Goal: Information Seeking & Learning: Learn about a topic

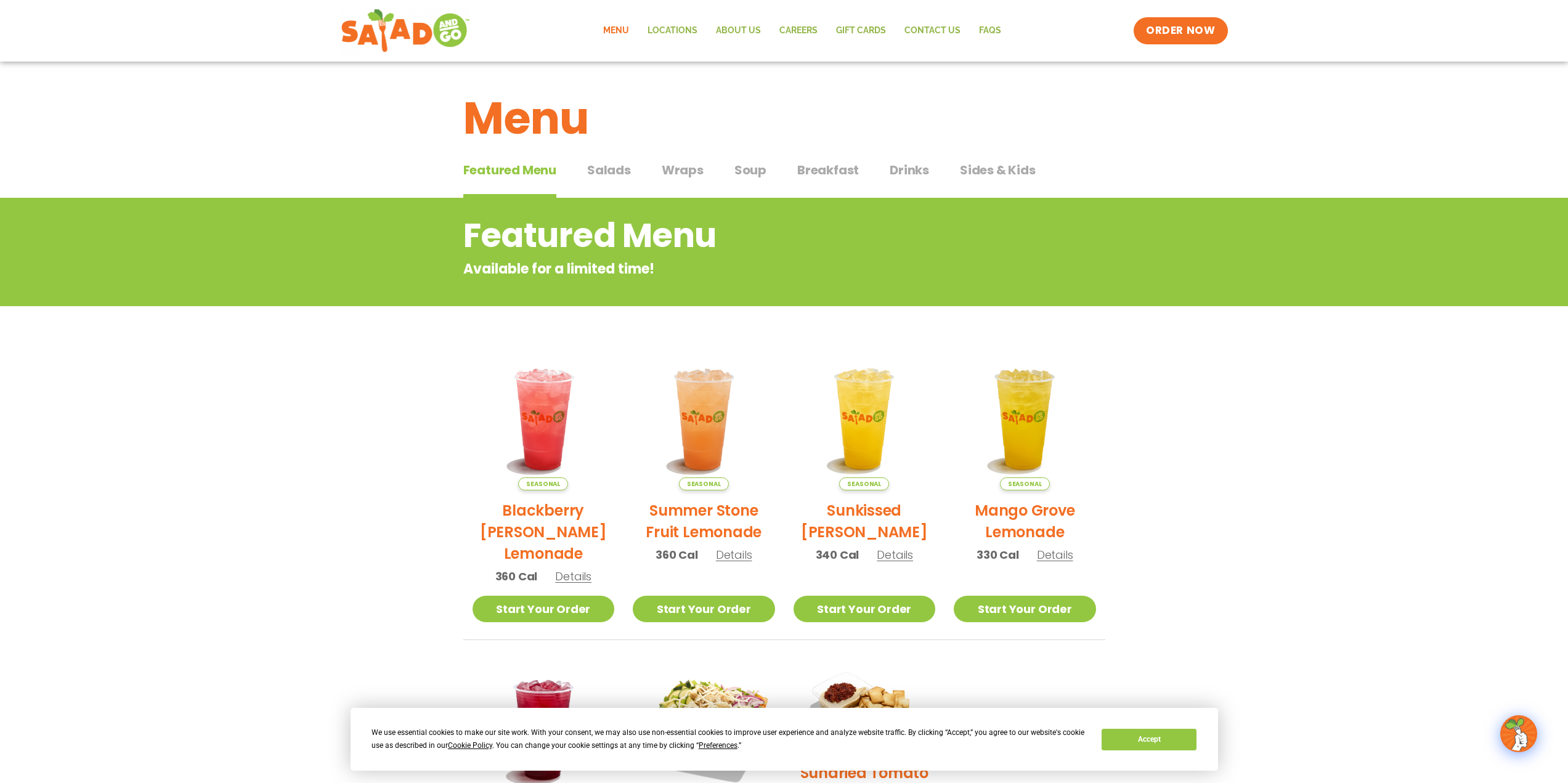
click at [605, 168] on span "Salads" at bounding box center [609, 170] width 44 height 19
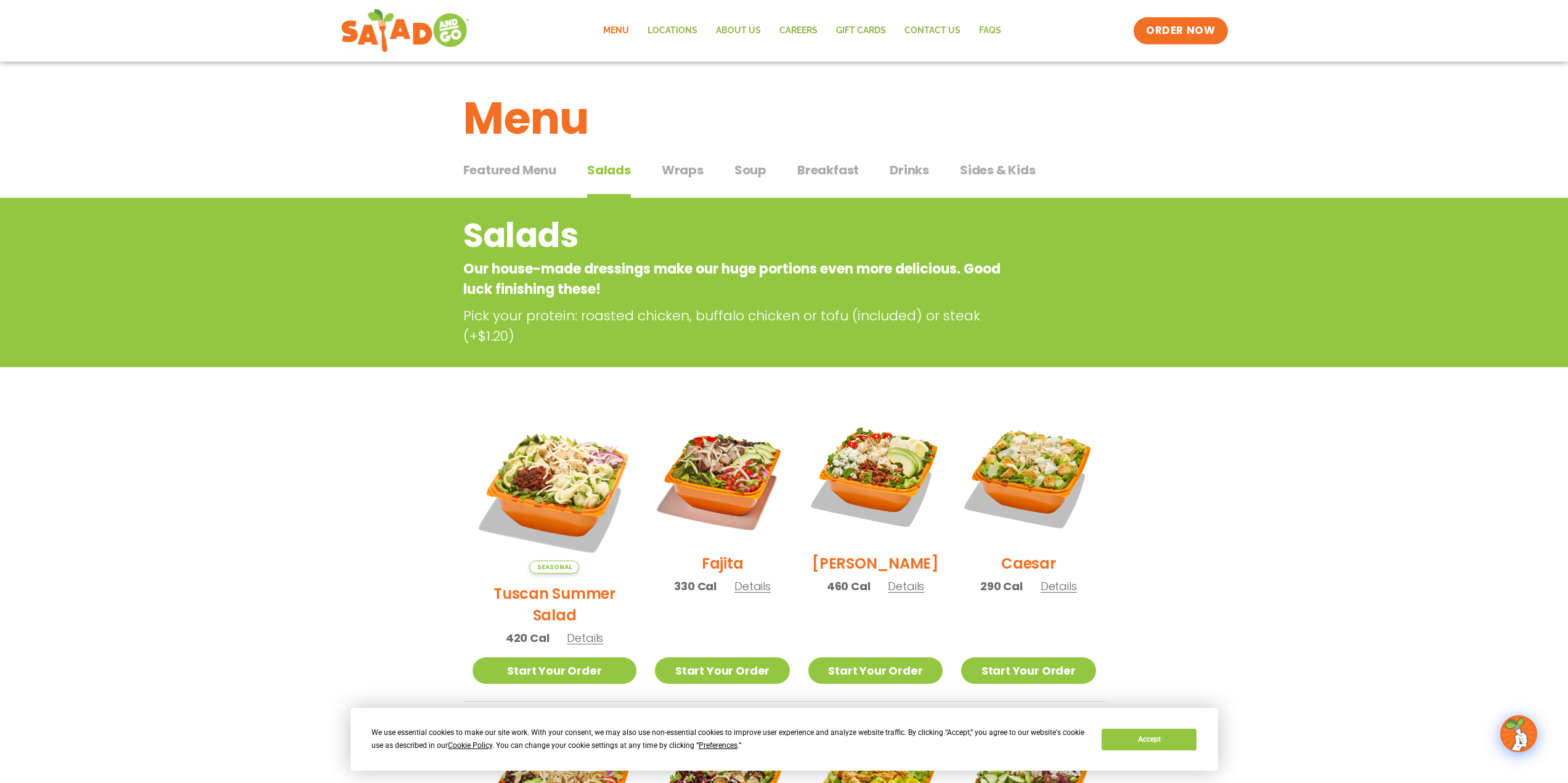
click at [699, 177] on span "Wraps" at bounding box center [683, 170] width 42 height 19
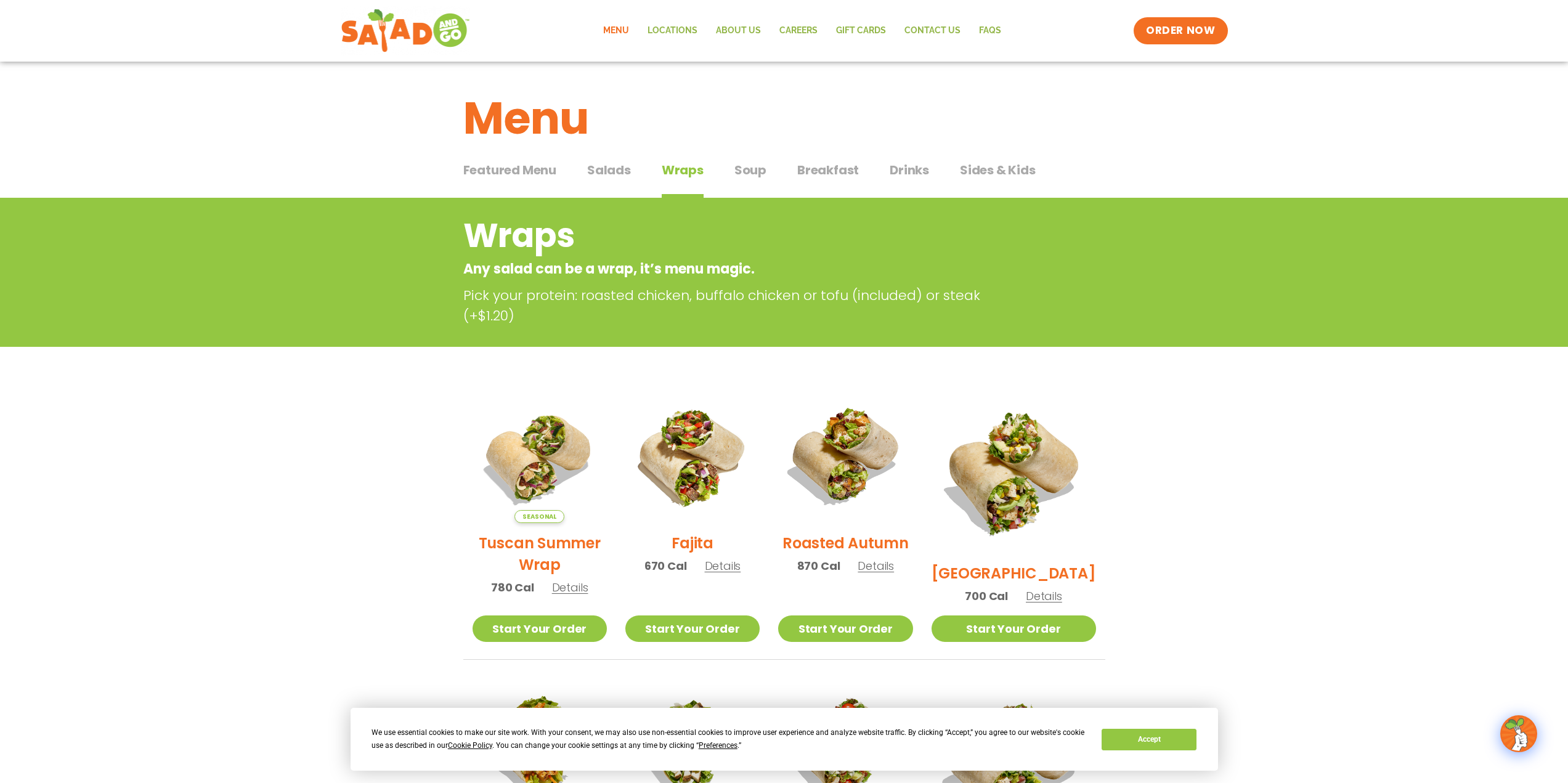
click at [860, 173] on div "Featured Menu Featured Menu Salads Salads Wraps Wraps Soup Soup Breakfast Break…" at bounding box center [784, 177] width 642 height 42
click at [848, 173] on span "Breakfast" at bounding box center [828, 170] width 62 height 19
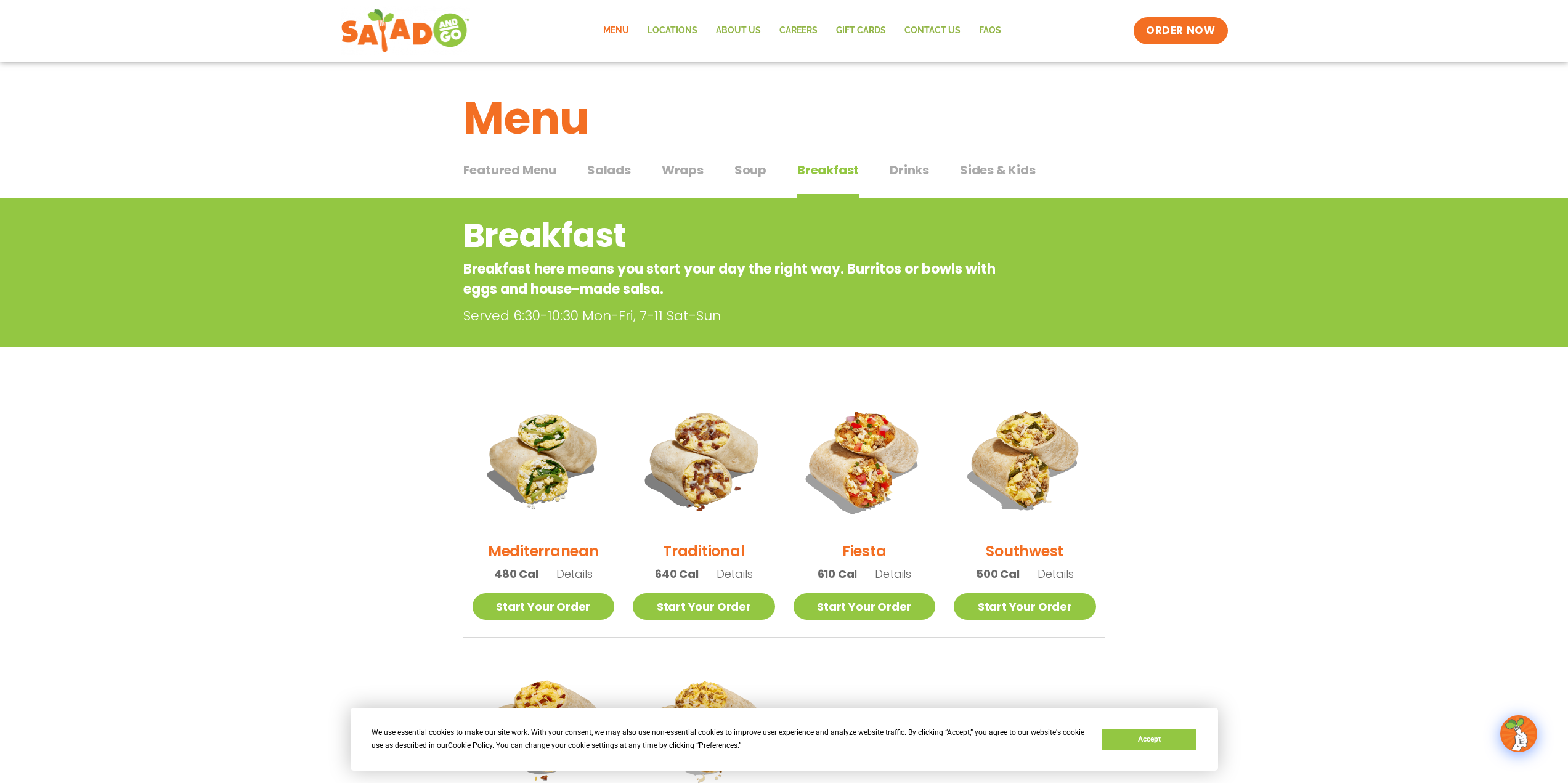
click at [674, 166] on span "Wraps" at bounding box center [683, 170] width 42 height 19
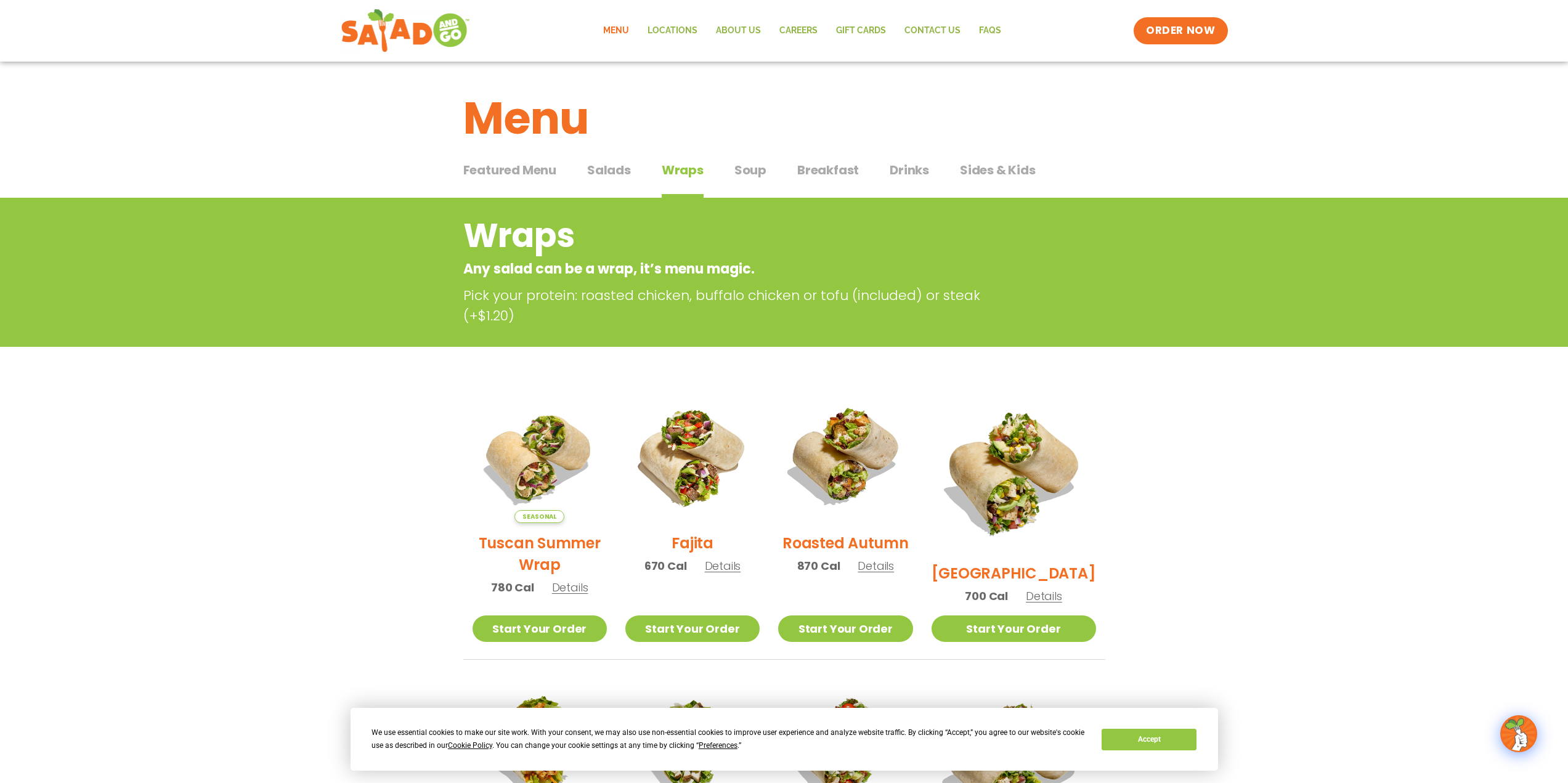
click at [743, 168] on span "Soup" at bounding box center [750, 170] width 32 height 19
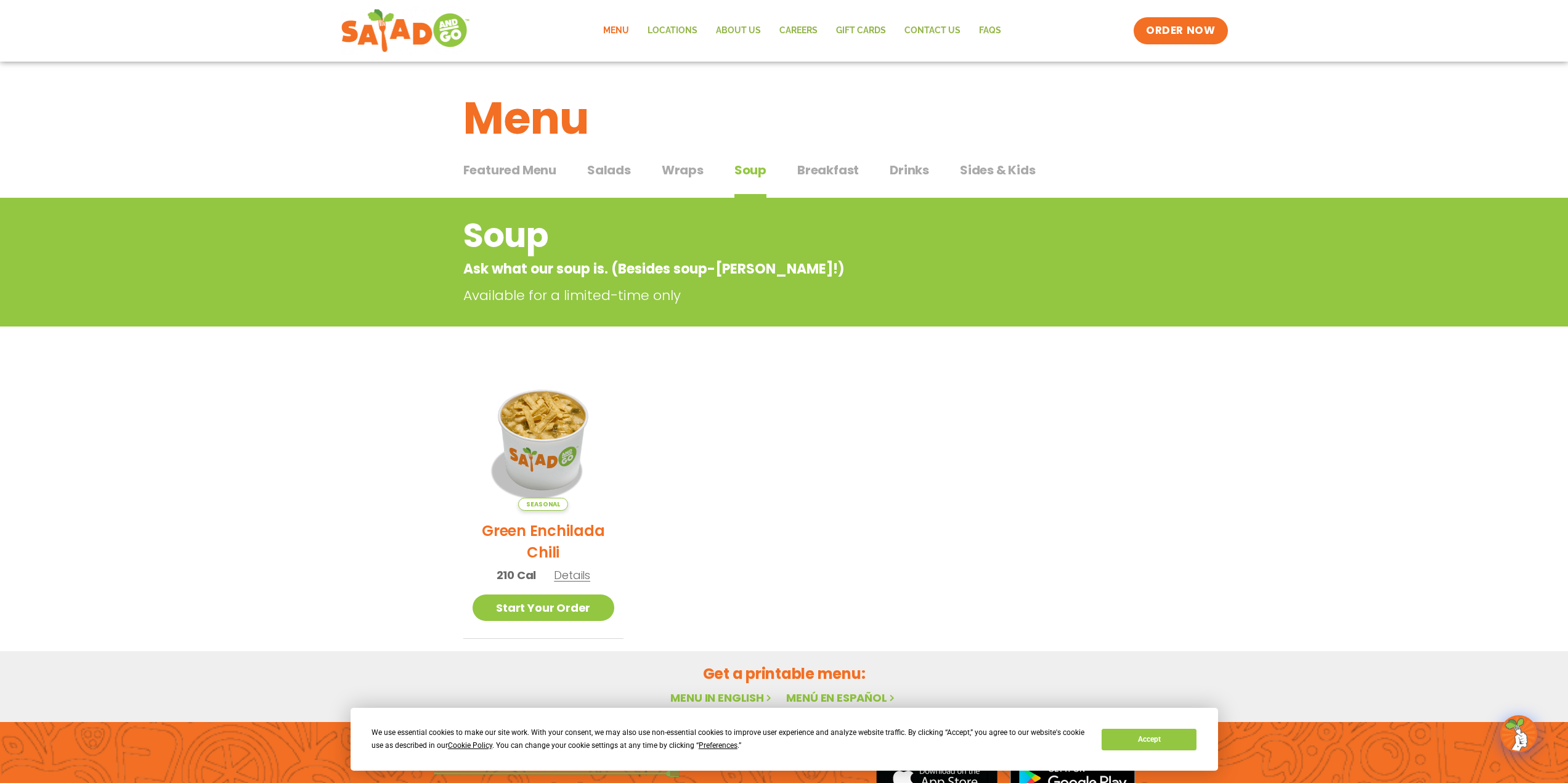
scroll to position [127, 0]
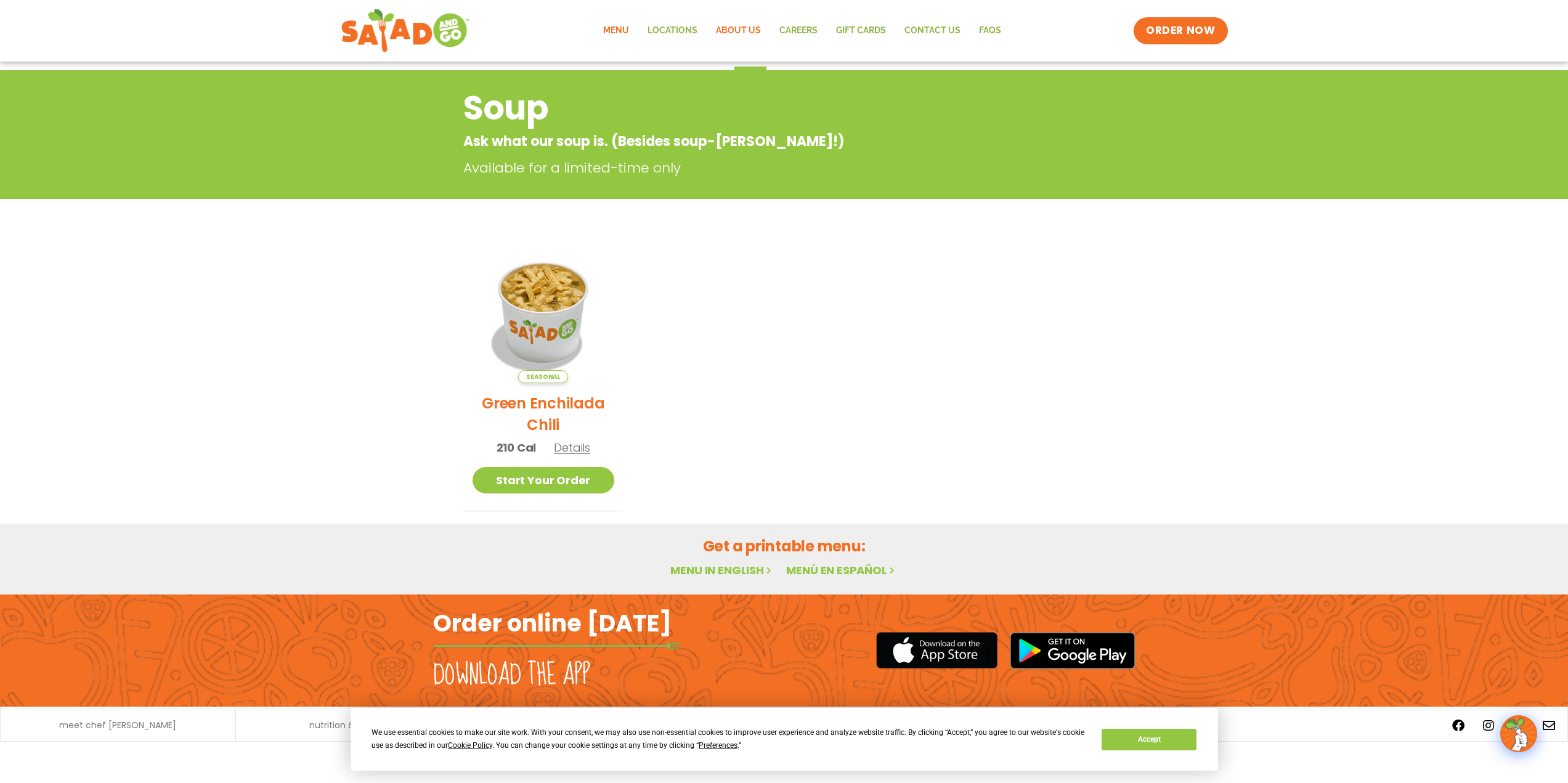
click at [714, 27] on link "About Us" at bounding box center [738, 30] width 63 height 29
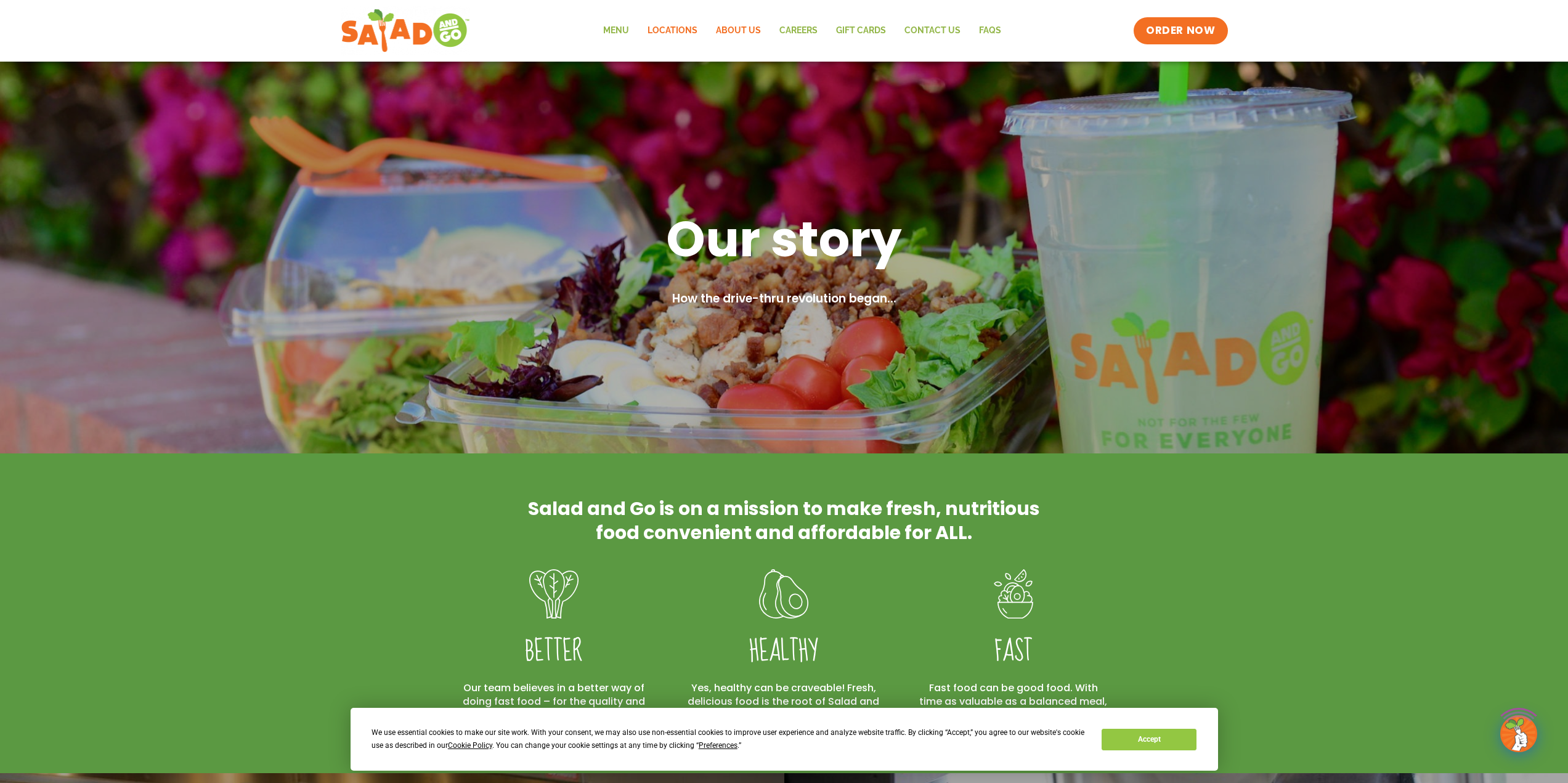
click at [666, 34] on link "Locations" at bounding box center [672, 30] width 68 height 29
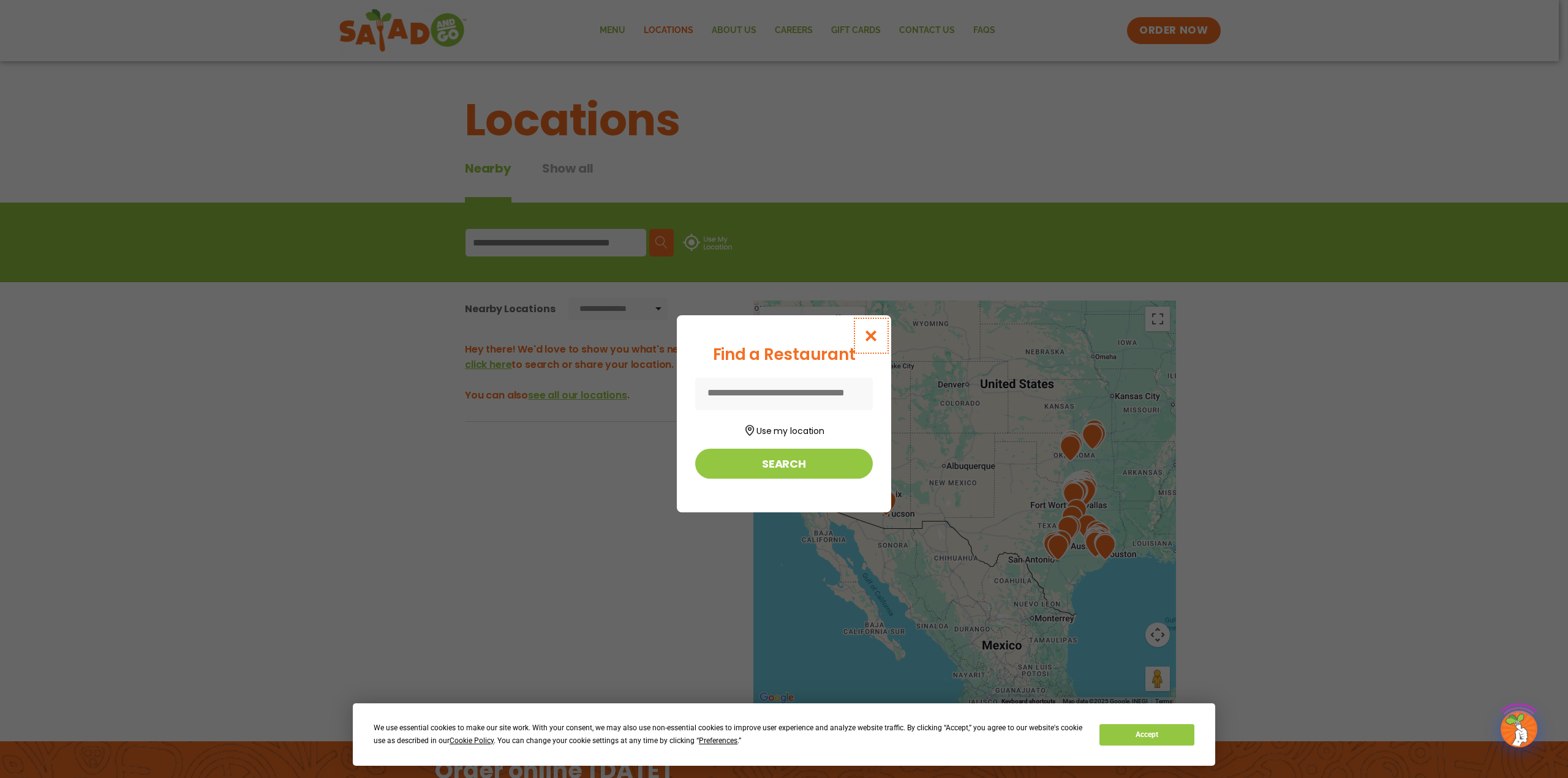
click at [877, 337] on icon "Close modal" at bounding box center [871, 336] width 16 height 13
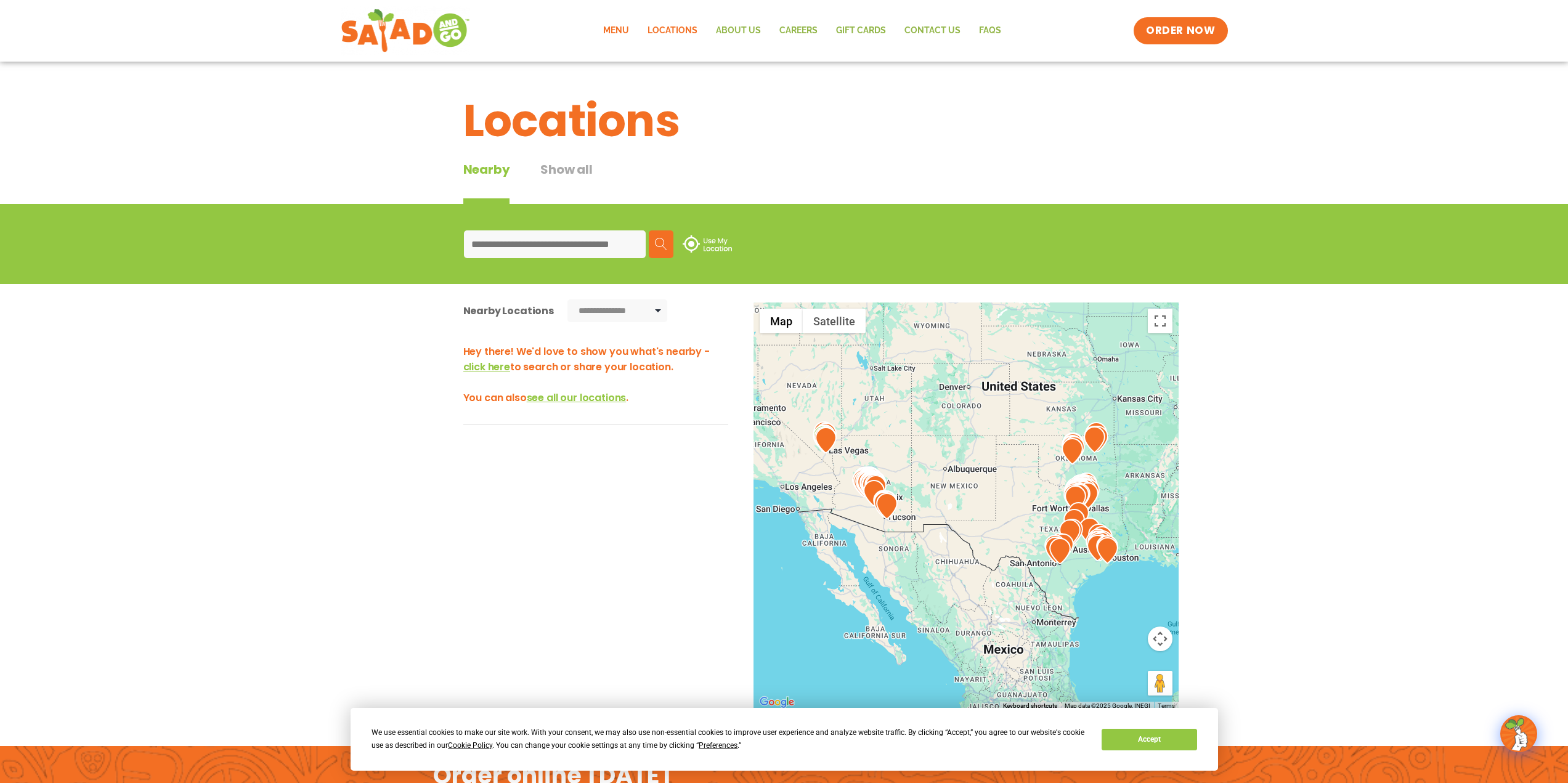
click at [619, 29] on link "Menu" at bounding box center [616, 30] width 44 height 29
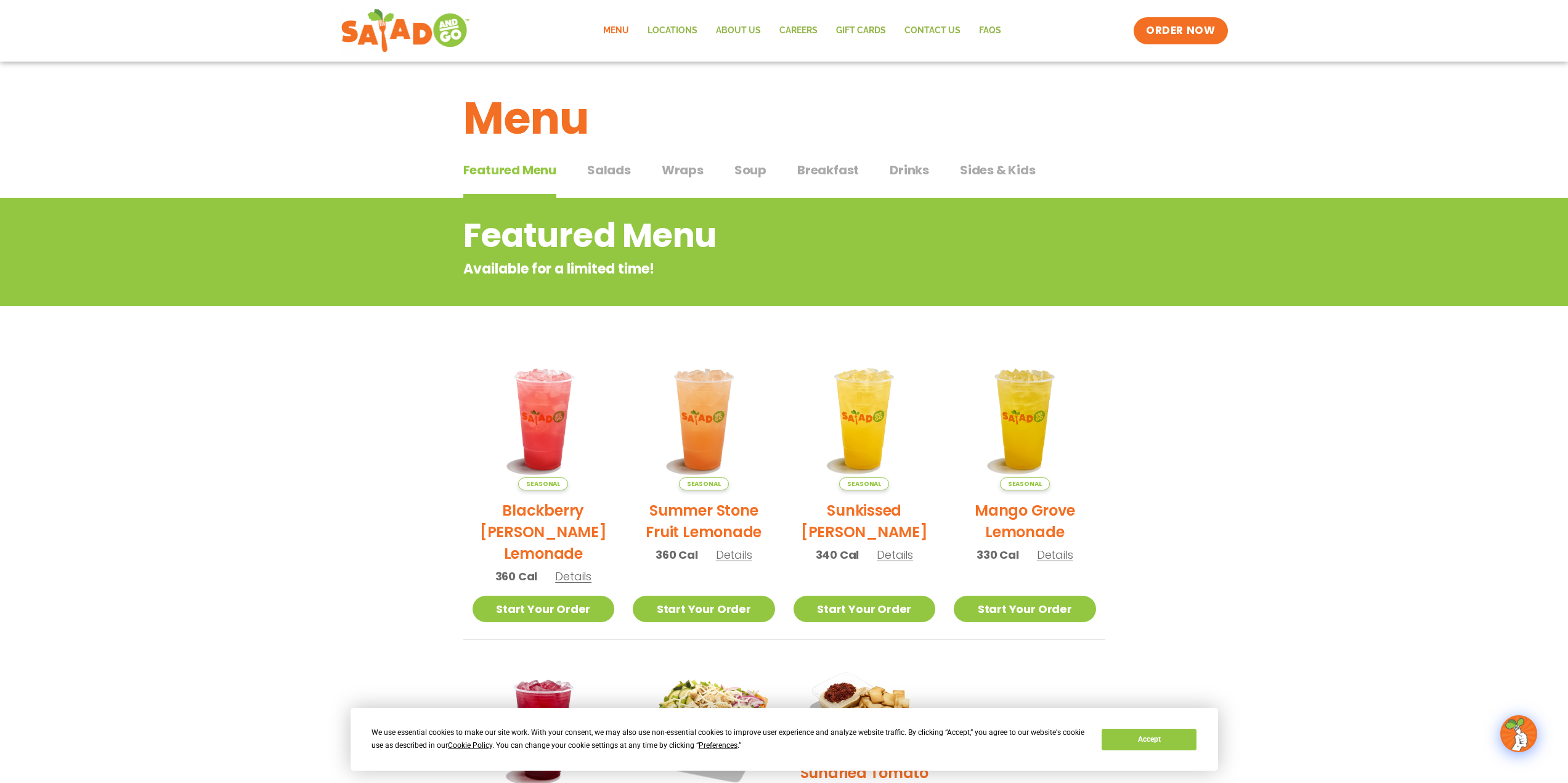
click at [676, 177] on span "Wraps" at bounding box center [683, 170] width 42 height 19
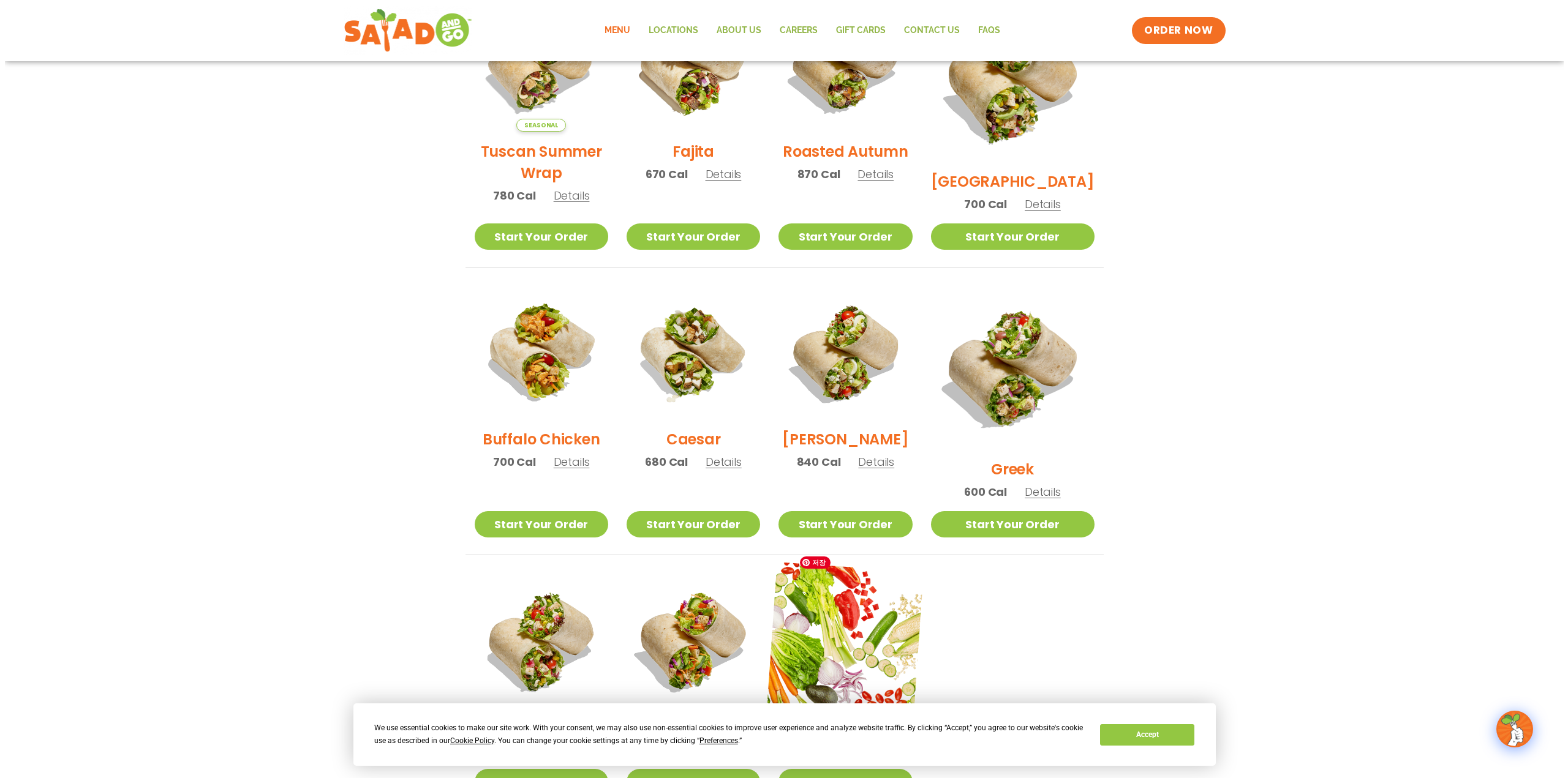
scroll to position [551, 0]
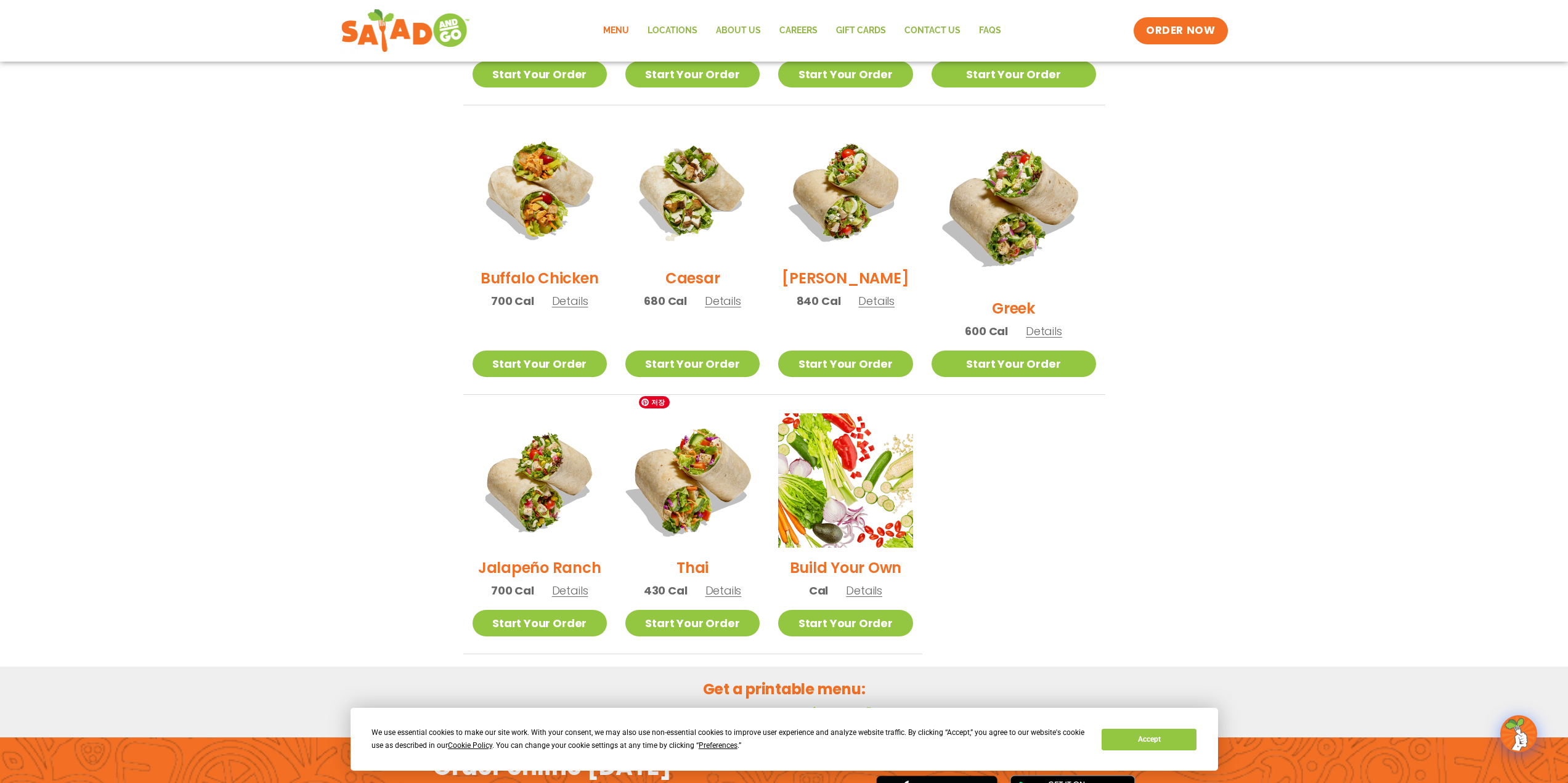
click at [703, 466] on img at bounding box center [692, 481] width 158 height 158
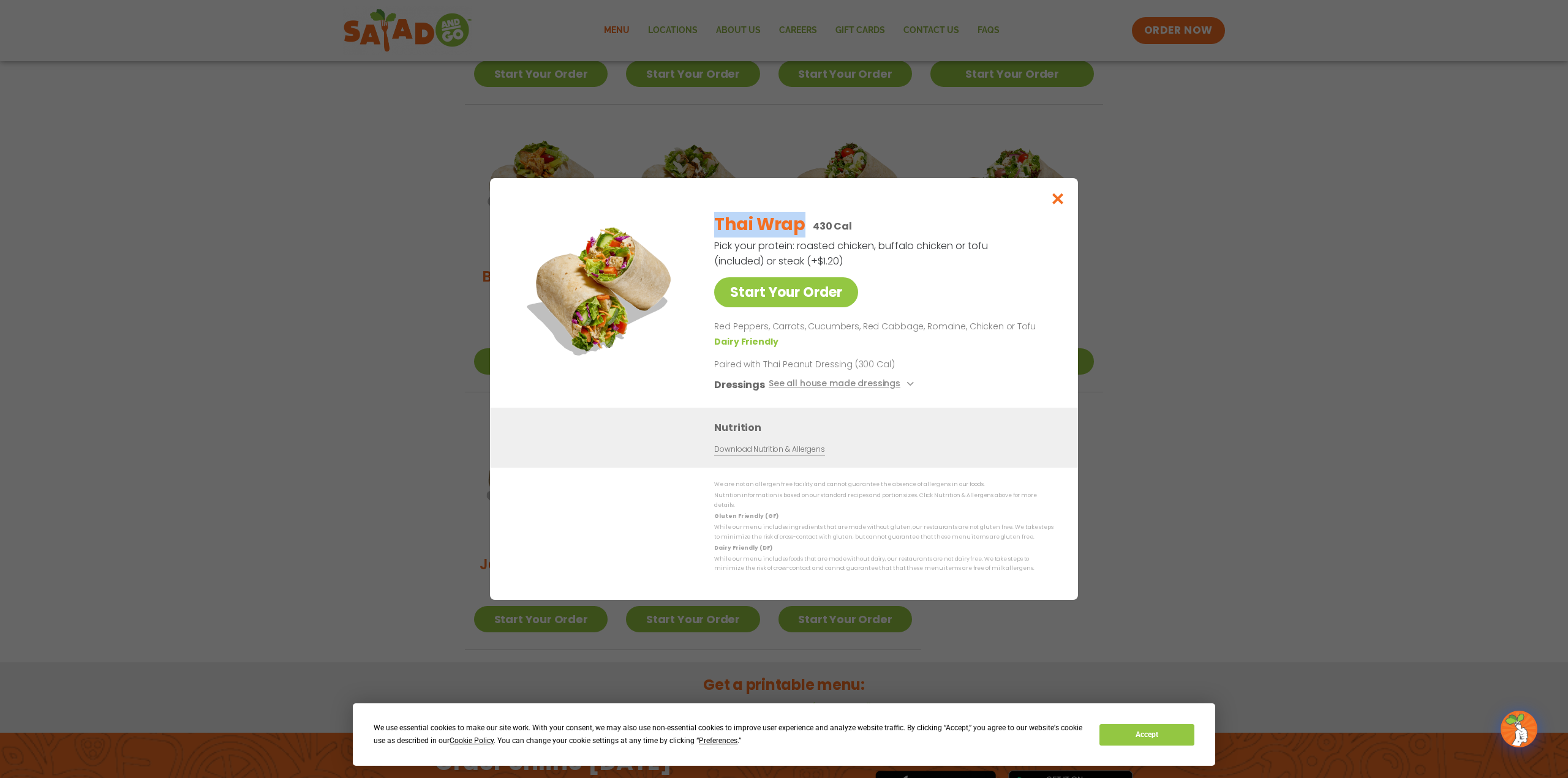
drag, startPoint x: 715, startPoint y: 229, endPoint x: 802, endPoint y: 231, distance: 87.0
click at [802, 231] on h2 "Thai Wrap" at bounding box center [760, 225] width 91 height 26
copy h2 "Thai Wrap"
